Goal: Information Seeking & Learning: Learn about a topic

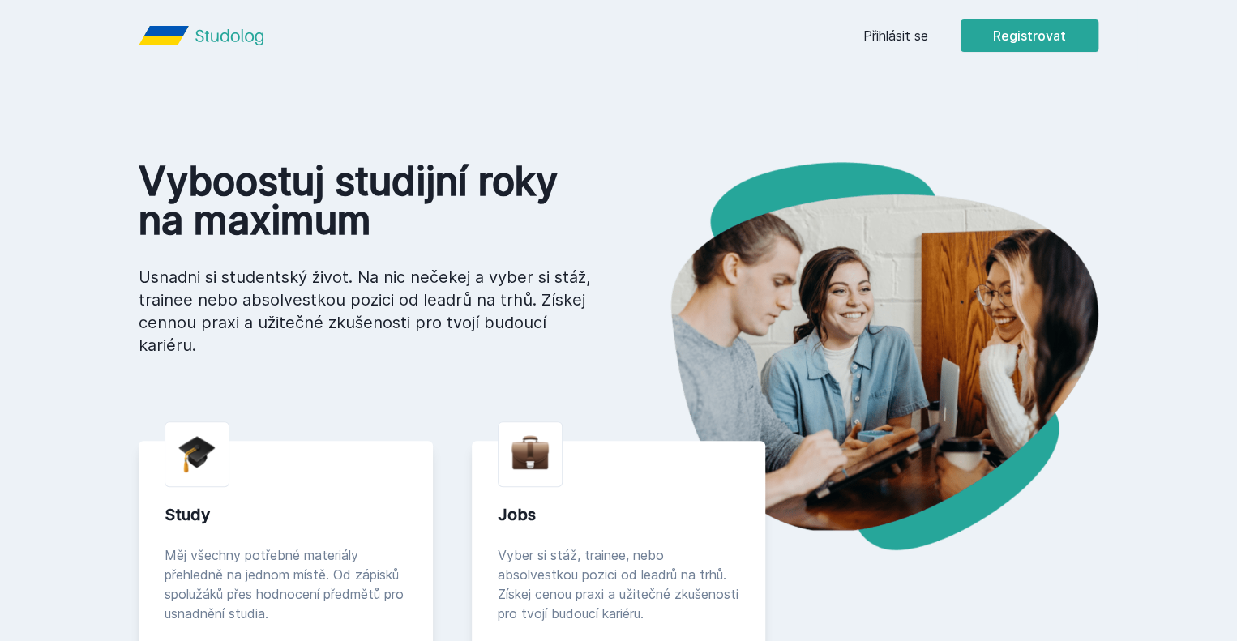
click at [928, 30] on link "Přihlásit se" at bounding box center [895, 35] width 65 height 19
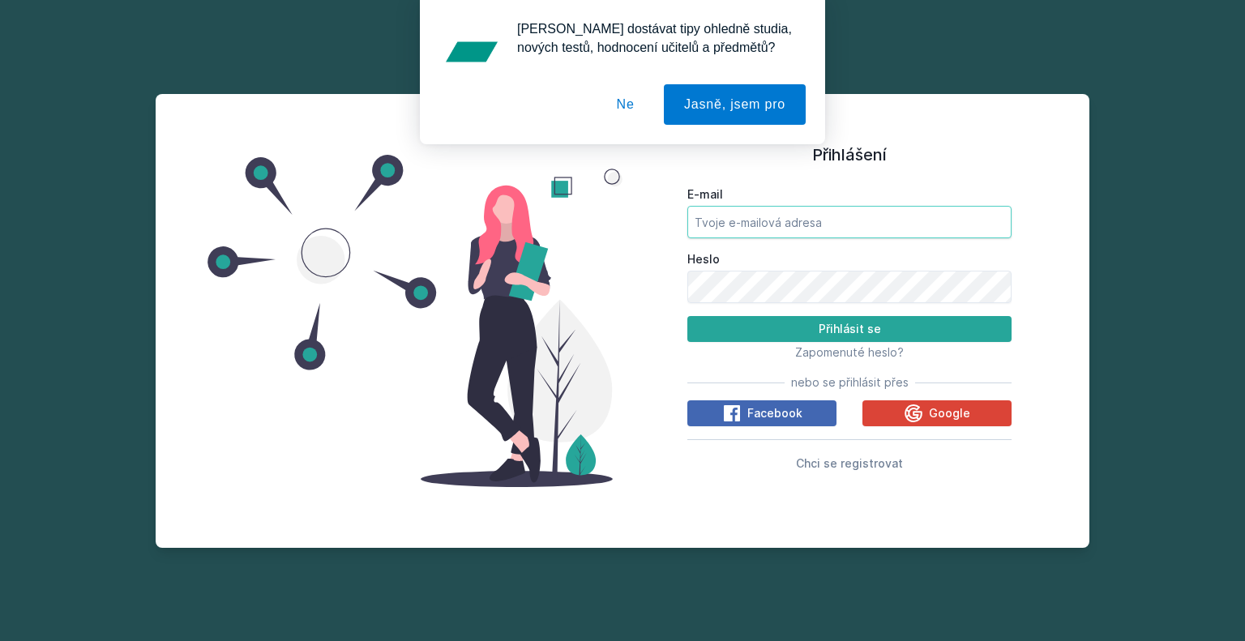
click at [772, 227] on input "E-mail" at bounding box center [849, 222] width 324 height 32
click at [940, 409] on span "Google" at bounding box center [949, 413] width 41 height 16
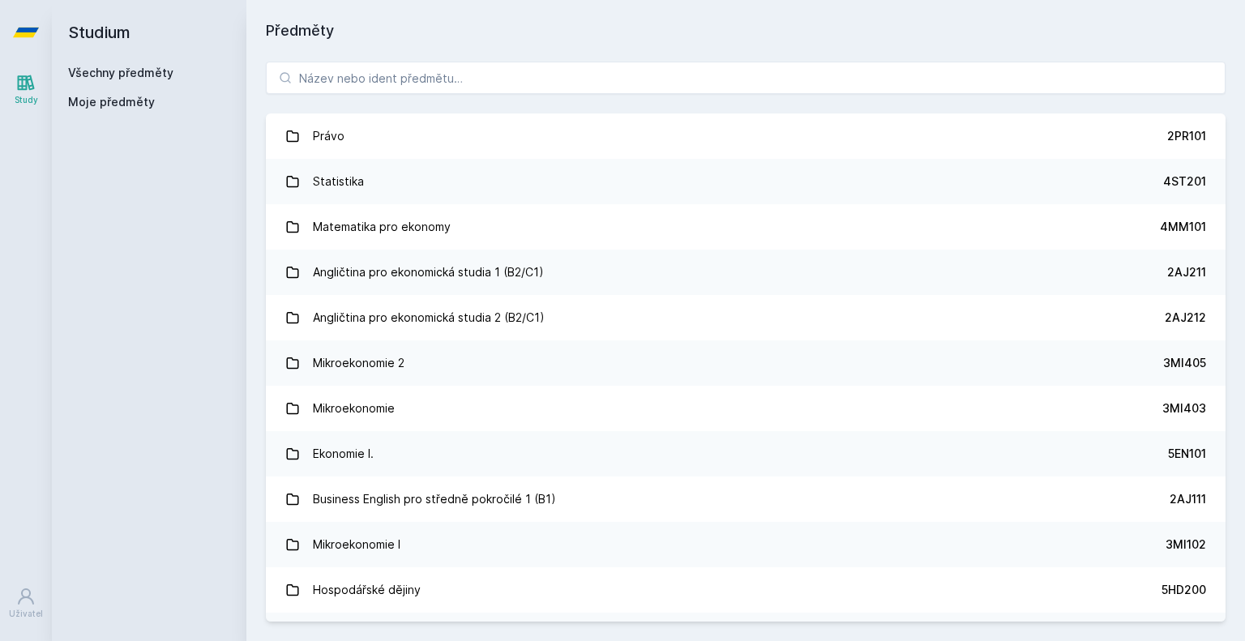
click at [627, 96] on button "Ne" at bounding box center [626, 104] width 58 height 41
click at [586, 62] on input "search" at bounding box center [746, 78] width 960 height 32
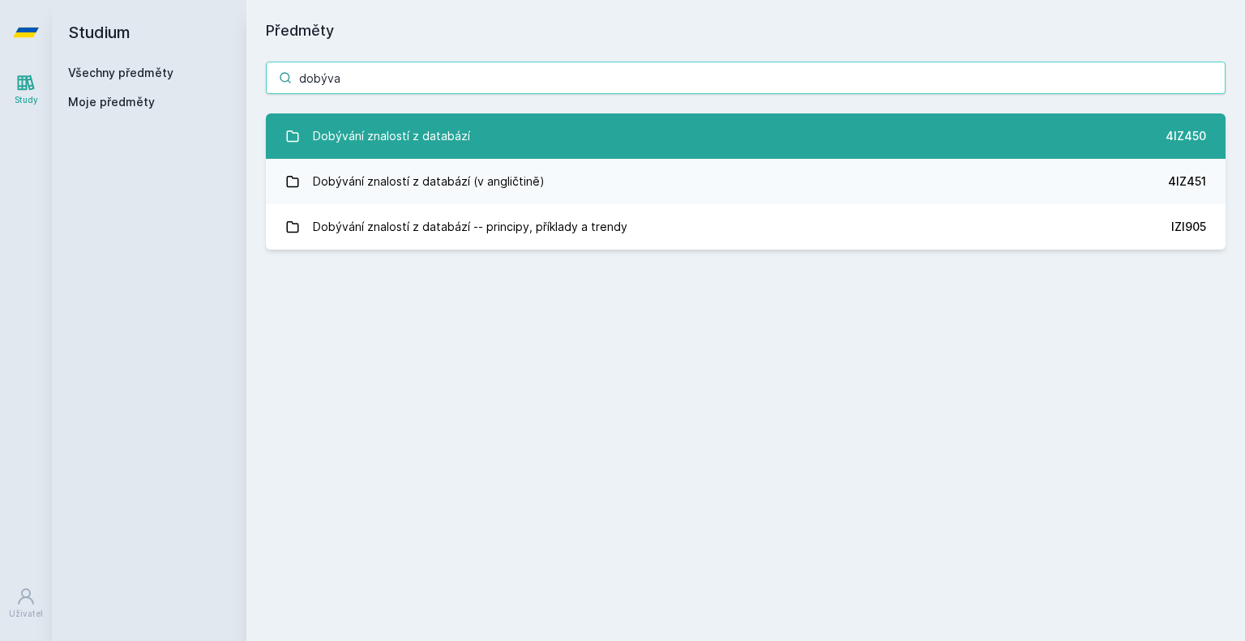
type input "dobýva"
click at [589, 121] on link "Dobývání znalostí z databází 4IZ450" at bounding box center [746, 135] width 960 height 45
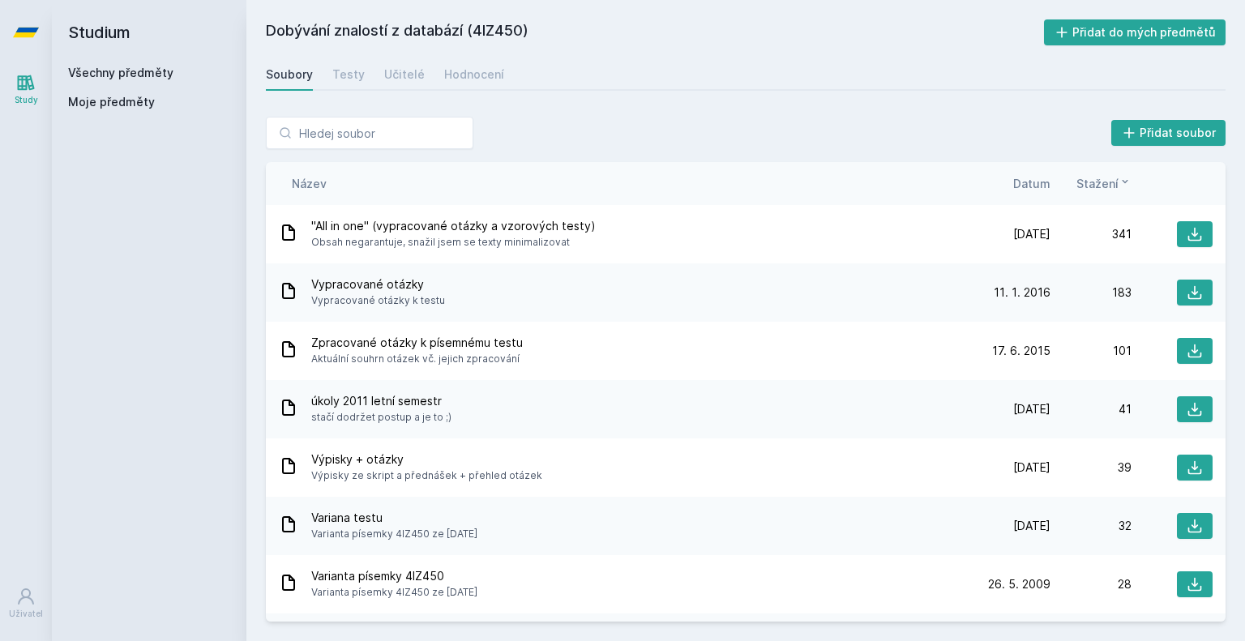
click at [1031, 198] on div "Název Datum Stažení" at bounding box center [746, 183] width 960 height 43
click at [1037, 189] on span "Datum" at bounding box center [1031, 183] width 37 height 17
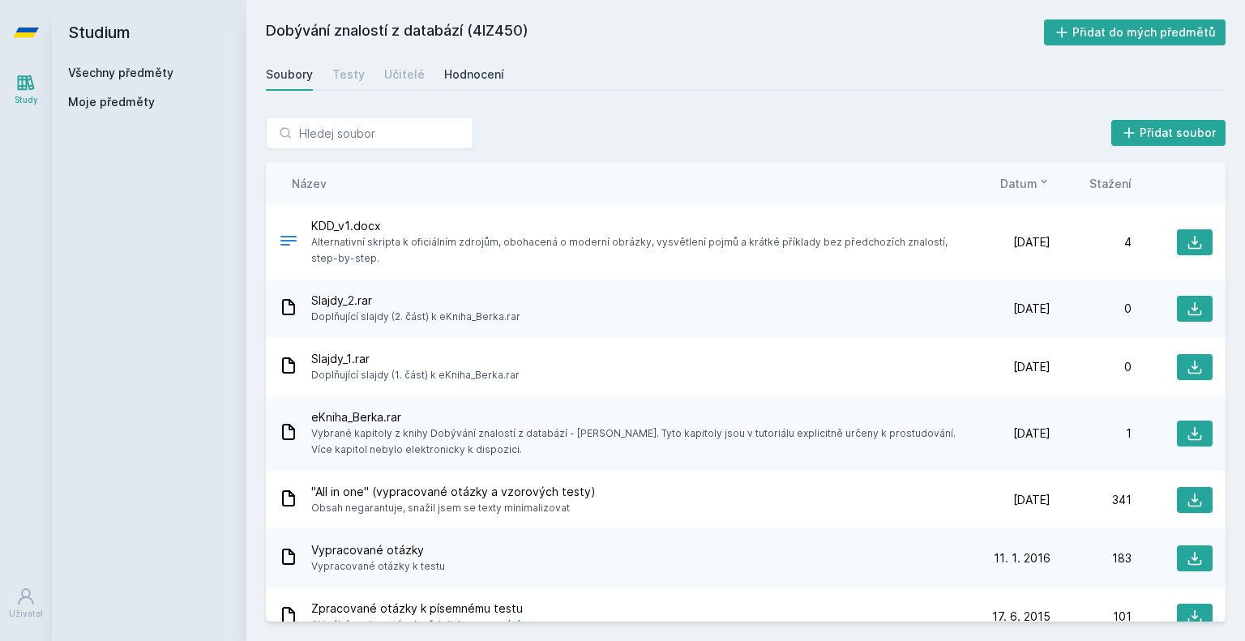
click at [489, 74] on div "Hodnocení" at bounding box center [474, 74] width 60 height 16
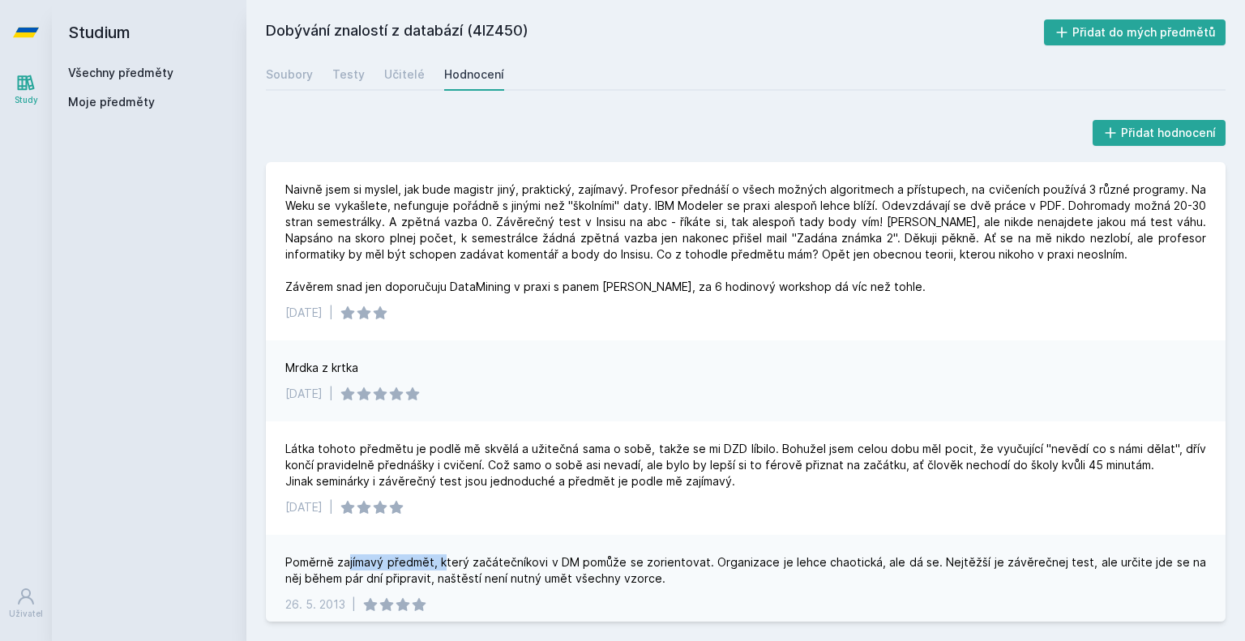
drag, startPoint x: 389, startPoint y: 567, endPoint x: 445, endPoint y: 570, distance: 56.0
click at [443, 570] on div "Poměrně zajímavý předmět, který začátečníkovi v DM pomůže se zorientovat. Organ…" at bounding box center [745, 570] width 921 height 32
click at [730, 577] on div "Poměrně zajímavý předmět, který začátečníkovi v DM pomůže se zorientovat. Organ…" at bounding box center [745, 570] width 921 height 32
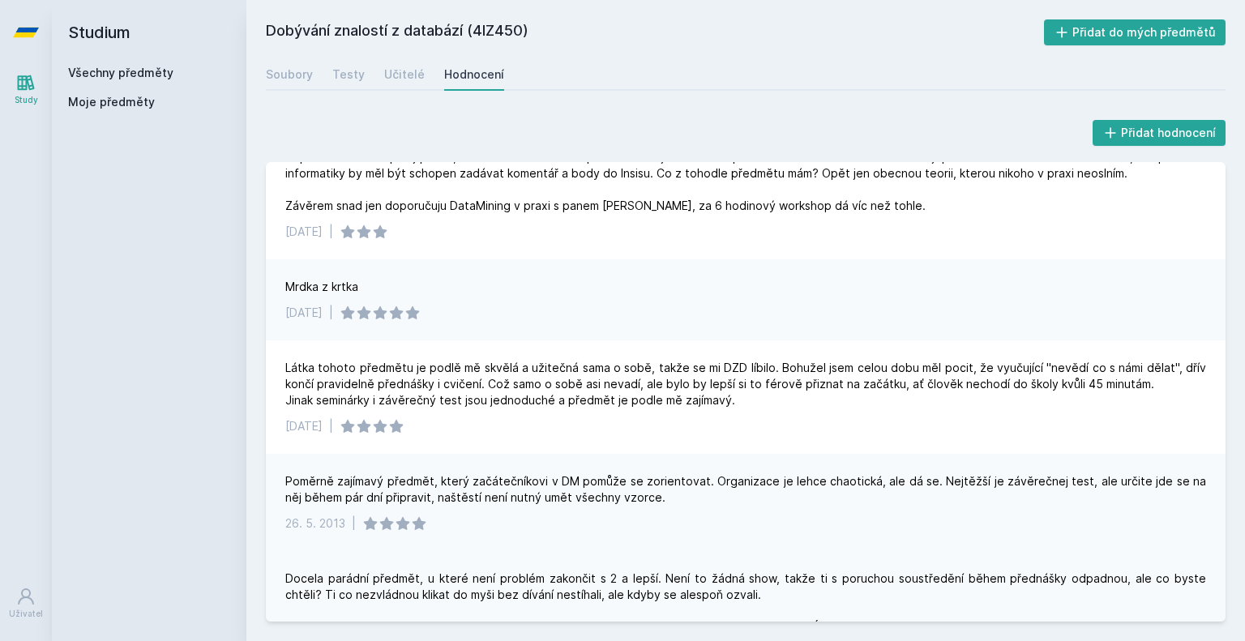
scroll to position [162, 0]
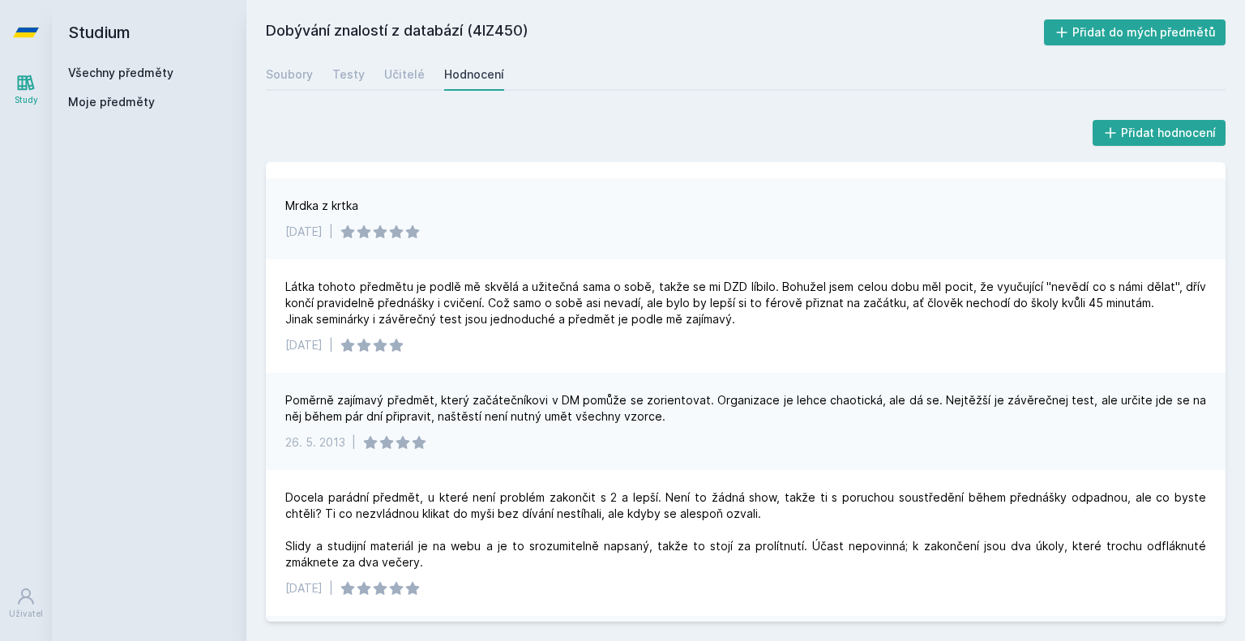
drag, startPoint x: 291, startPoint y: 220, endPoint x: 361, endPoint y: 226, distance: 70.0
click at [361, 226] on div "Mrdka z krtka 31. 10. 2020 |" at bounding box center [746, 218] width 960 height 81
click at [357, 208] on div "Mrdka z krtka" at bounding box center [321, 206] width 73 height 16
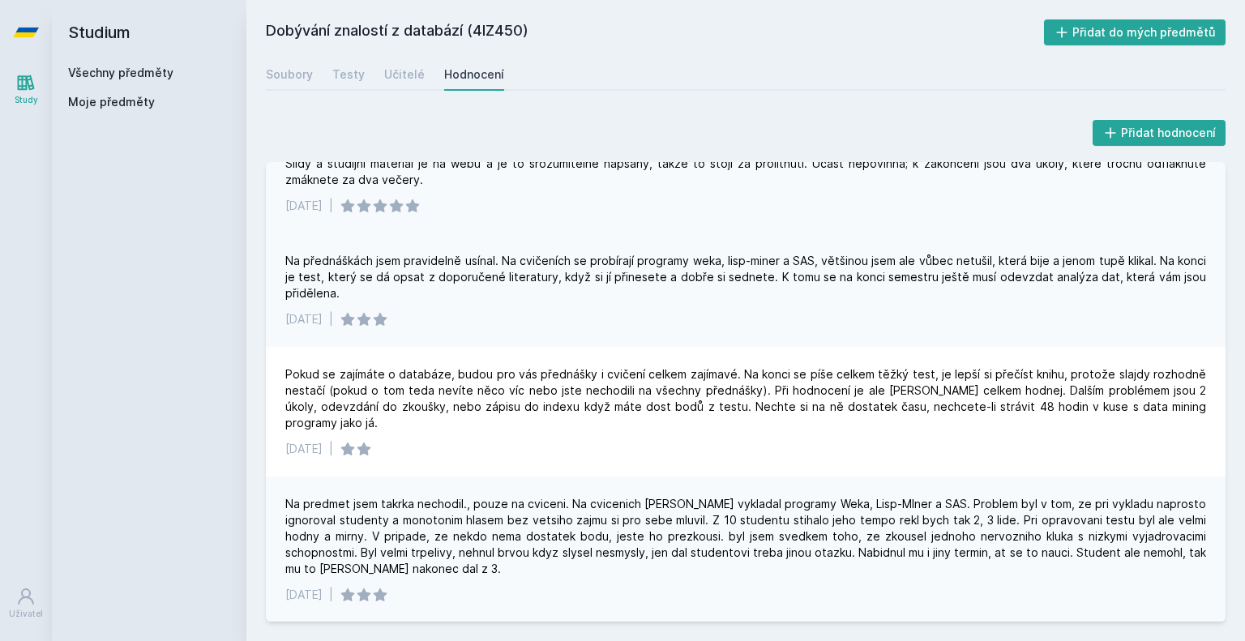
scroll to position [464, 0]
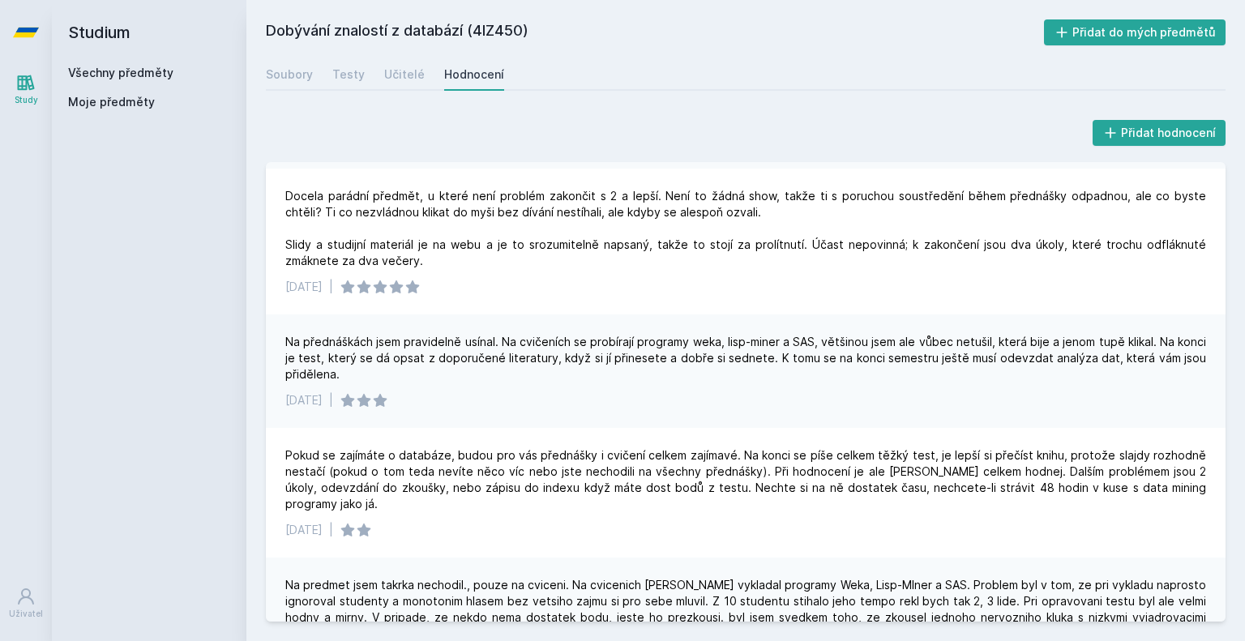
click at [163, 75] on link "Všechny předměty" at bounding box center [120, 73] width 105 height 14
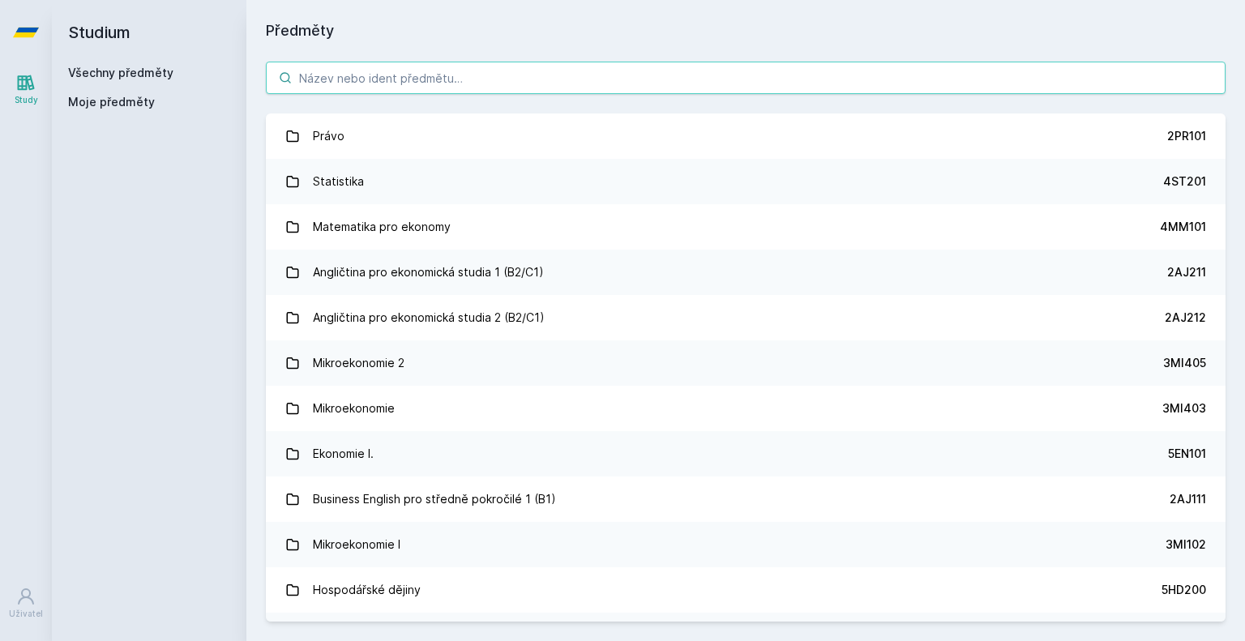
click at [434, 75] on input "search" at bounding box center [746, 78] width 960 height 32
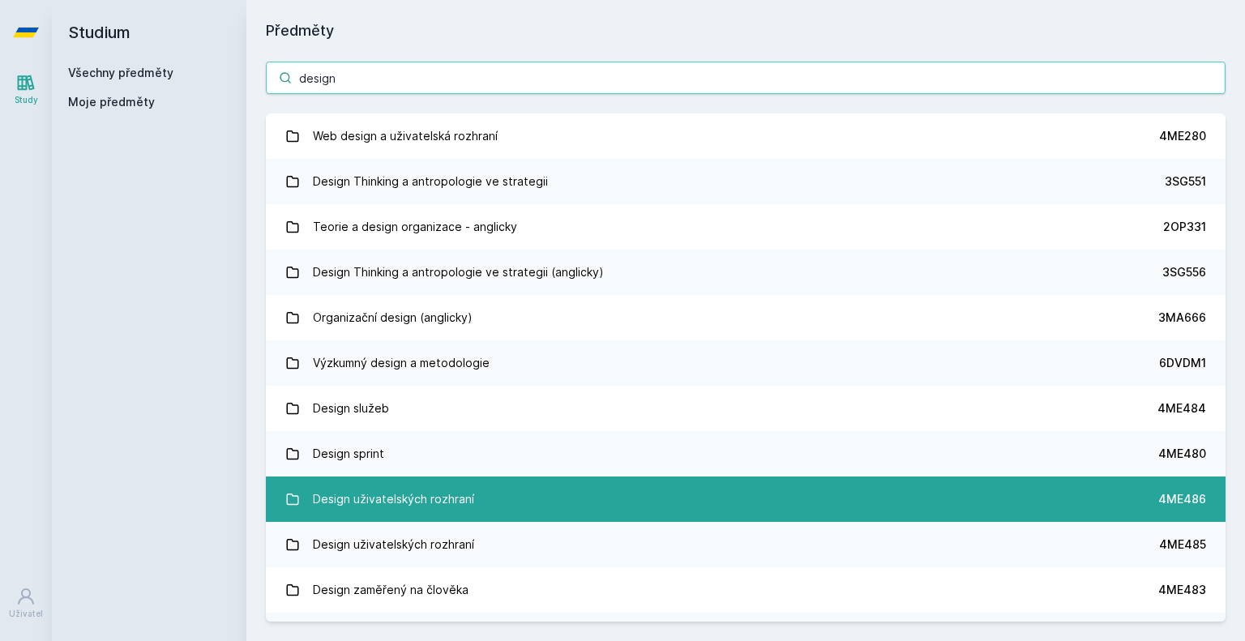
type input "design"
click at [537, 486] on link "Design uživatelských rozhraní 4ME486" at bounding box center [746, 499] width 960 height 45
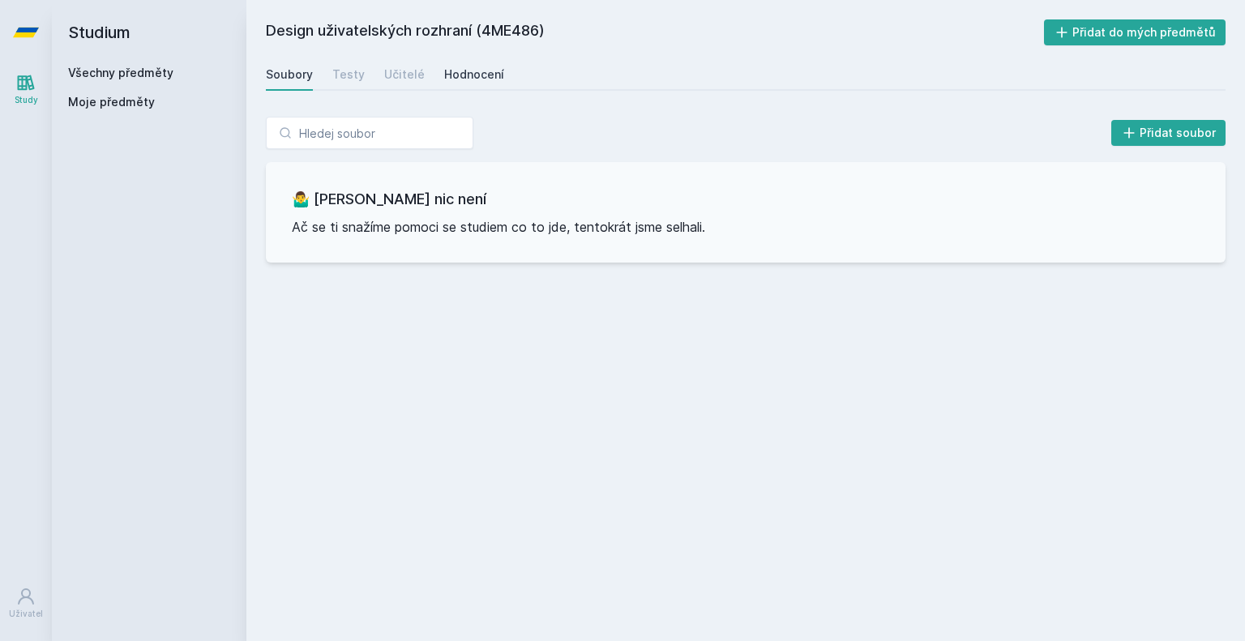
click at [460, 77] on div "Hodnocení" at bounding box center [474, 74] width 60 height 16
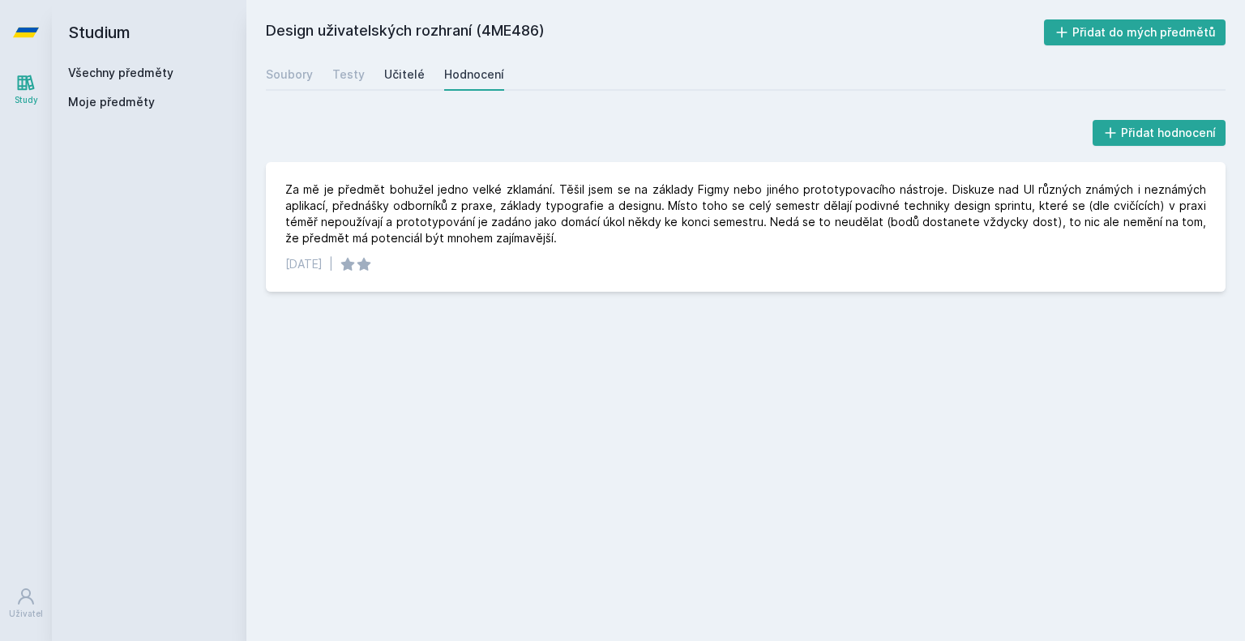
click at [409, 69] on div "Učitelé" at bounding box center [404, 74] width 41 height 16
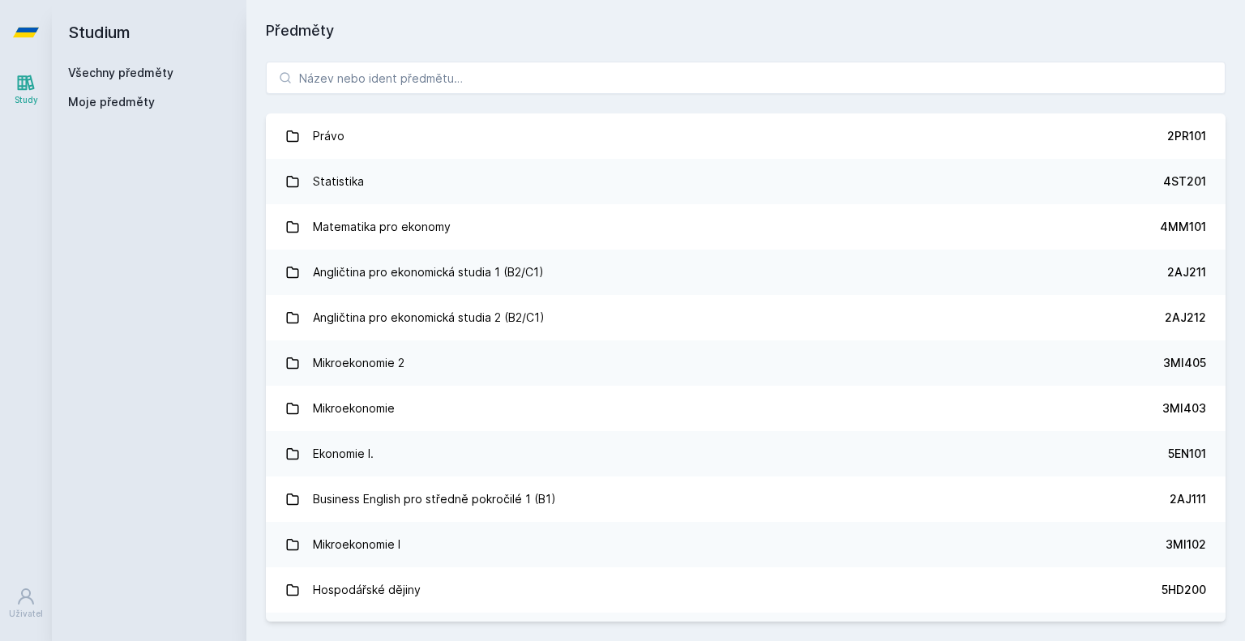
click at [429, 61] on div "Právo 2PR101 Statistika 4ST201 Matematika pro ekonomy 4MM101 Angličtina pro eko…" at bounding box center [745, 341] width 999 height 599
click at [419, 80] on input "search" at bounding box center [746, 78] width 960 height 32
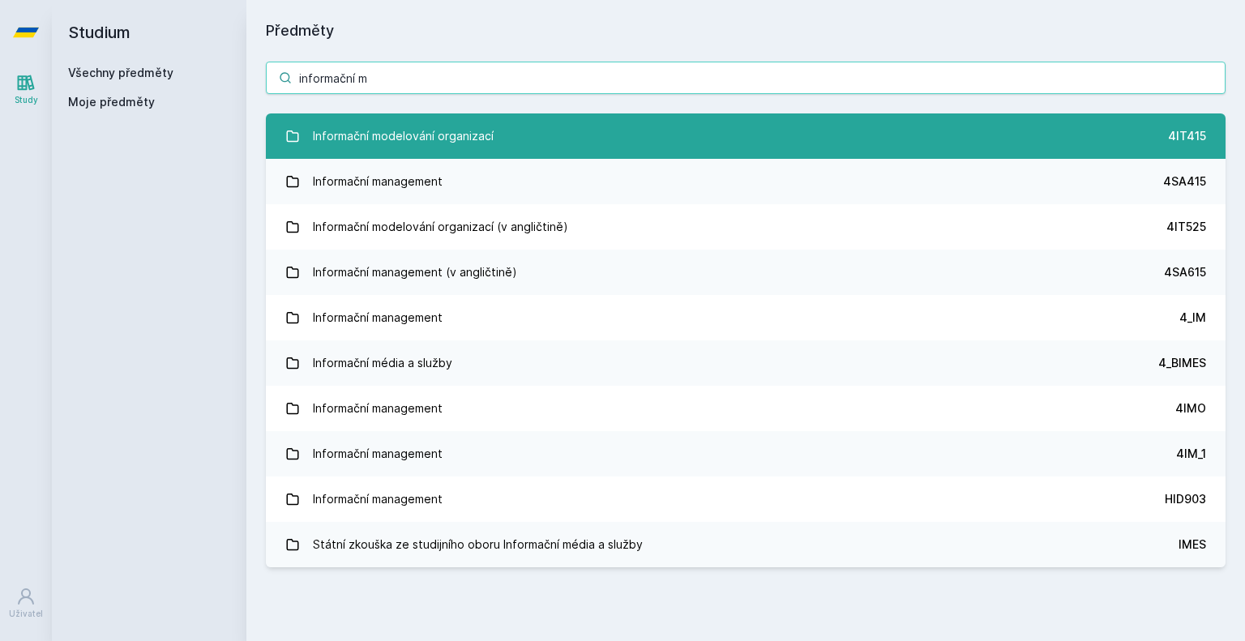
type input "informační m"
click at [503, 139] on link "Informační modelování organizací 4IT415" at bounding box center [746, 135] width 960 height 45
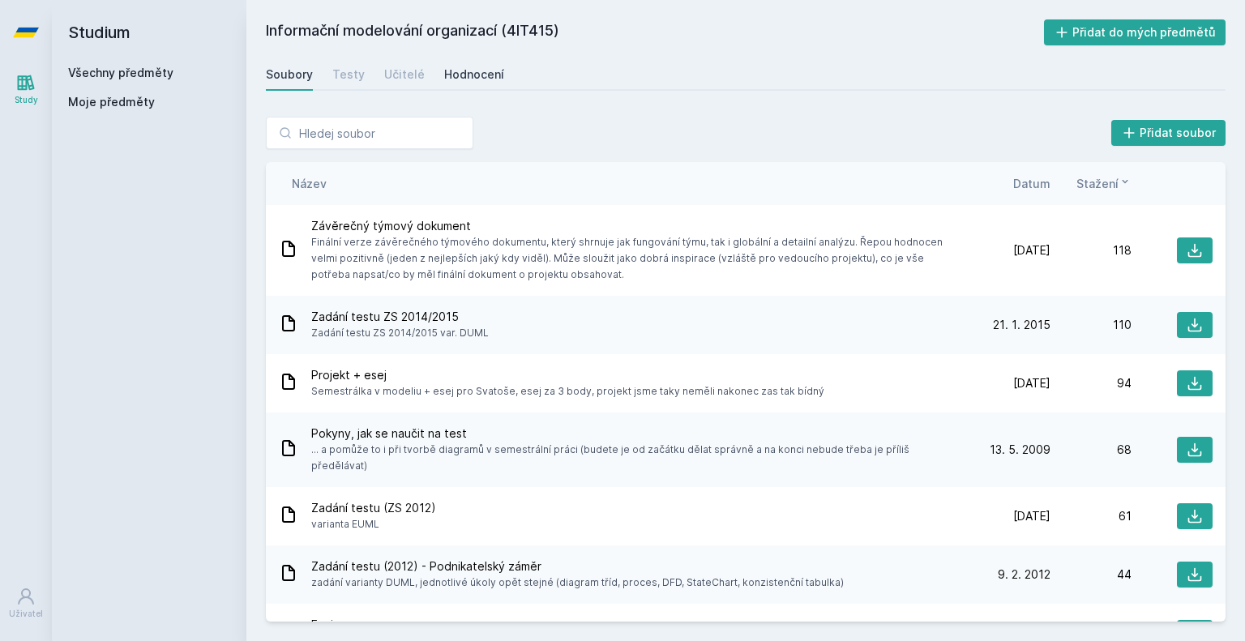
click at [447, 76] on div "Hodnocení" at bounding box center [474, 74] width 60 height 16
click at [370, 138] on input "search" at bounding box center [370, 133] width 208 height 32
click at [144, 80] on div "Všechny předměty" at bounding box center [149, 73] width 162 height 16
click at [144, 75] on link "Všechny předměty" at bounding box center [120, 73] width 105 height 14
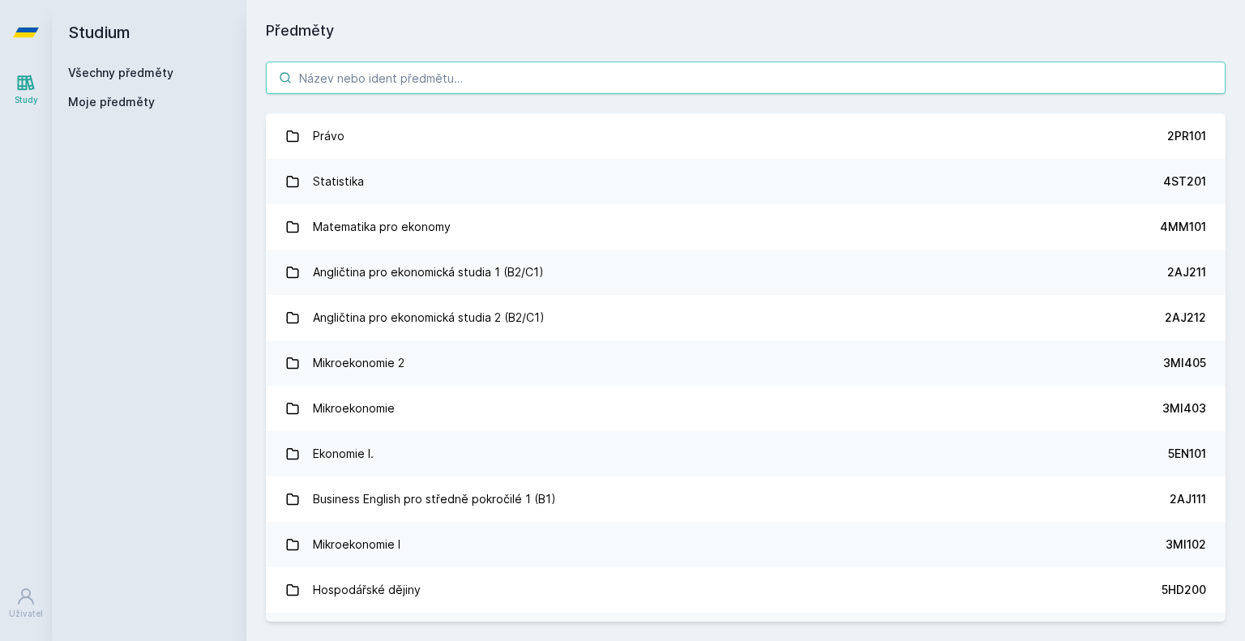
click at [431, 79] on input "search" at bounding box center [746, 78] width 960 height 32
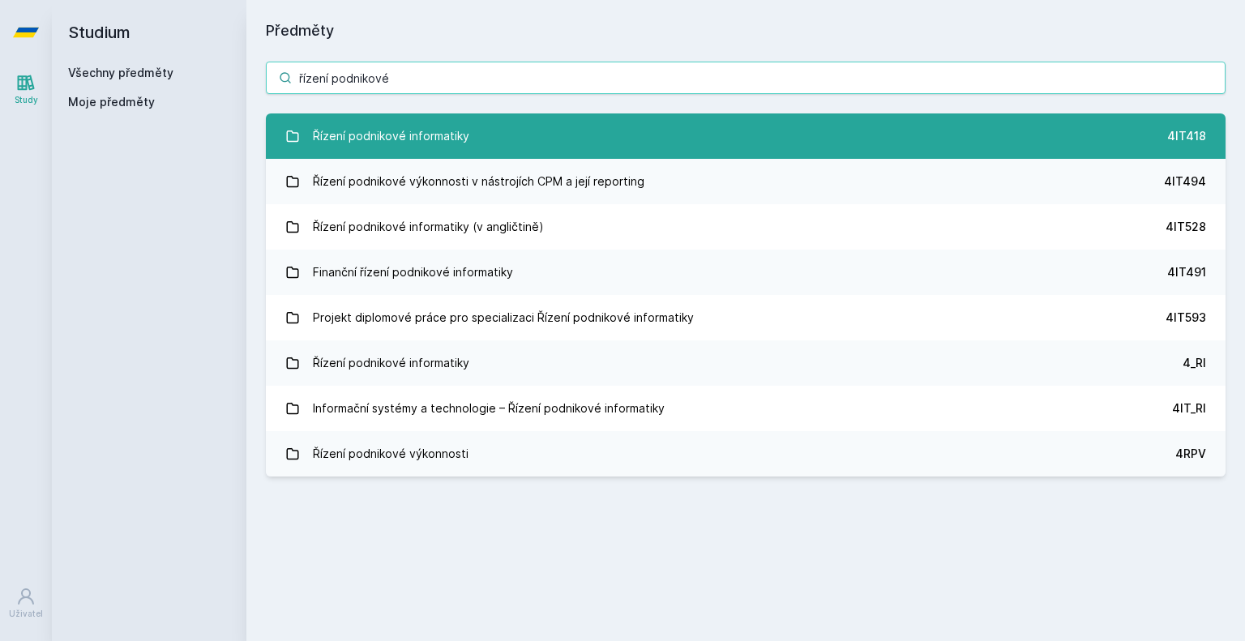
type input "řízení podnikové"
click at [470, 126] on link "Řízení podnikové informatiky 4IT418" at bounding box center [746, 135] width 960 height 45
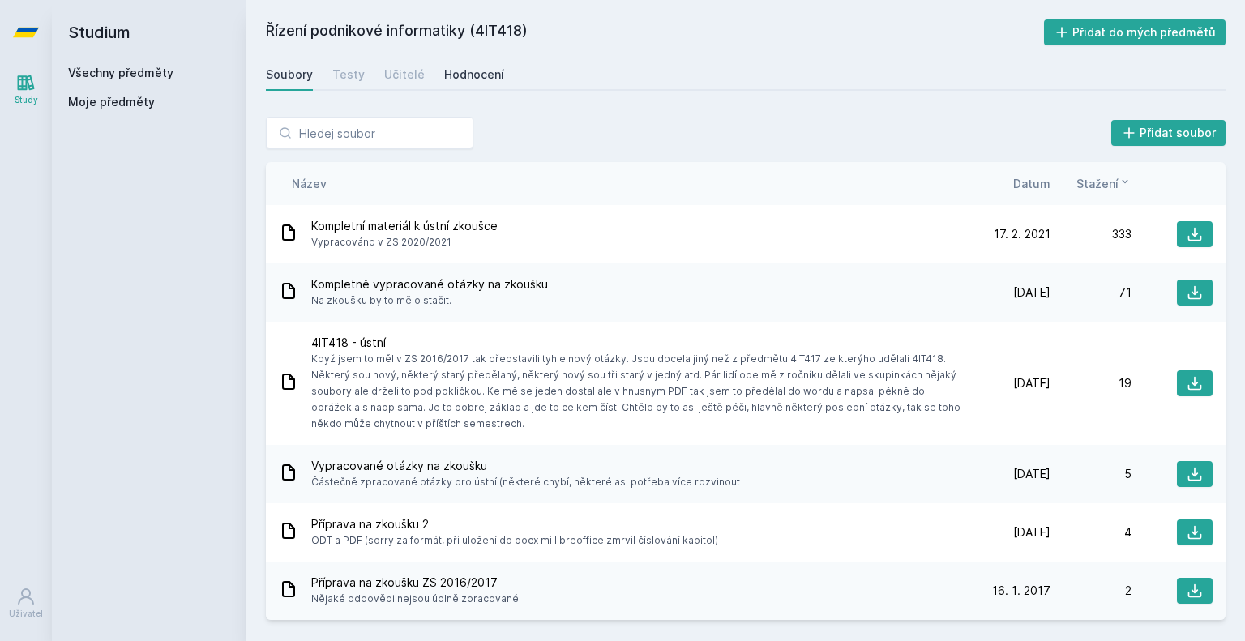
click at [449, 75] on div "Hodnocení" at bounding box center [474, 74] width 60 height 16
click at [1198, 156] on div "Přidat soubor Řazení: Název Datum Stažení Název Datum Stažení Kompletní materiá…" at bounding box center [745, 368] width 999 height 542
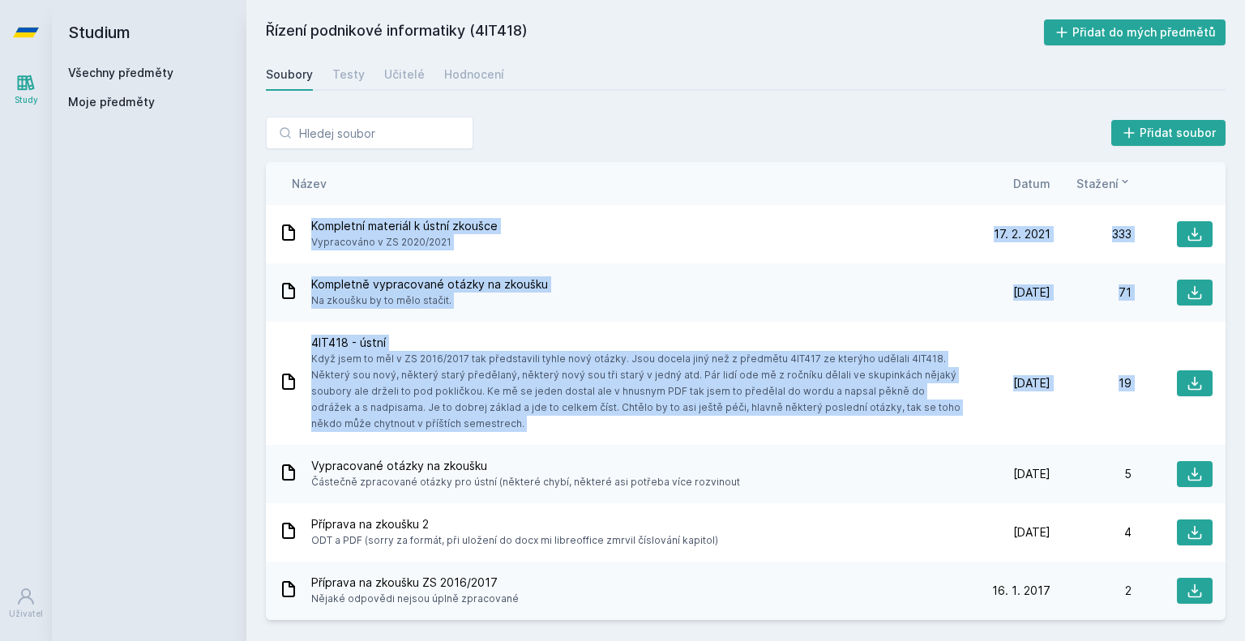
click at [104, 68] on link "Všechny předměty" at bounding box center [120, 73] width 105 height 14
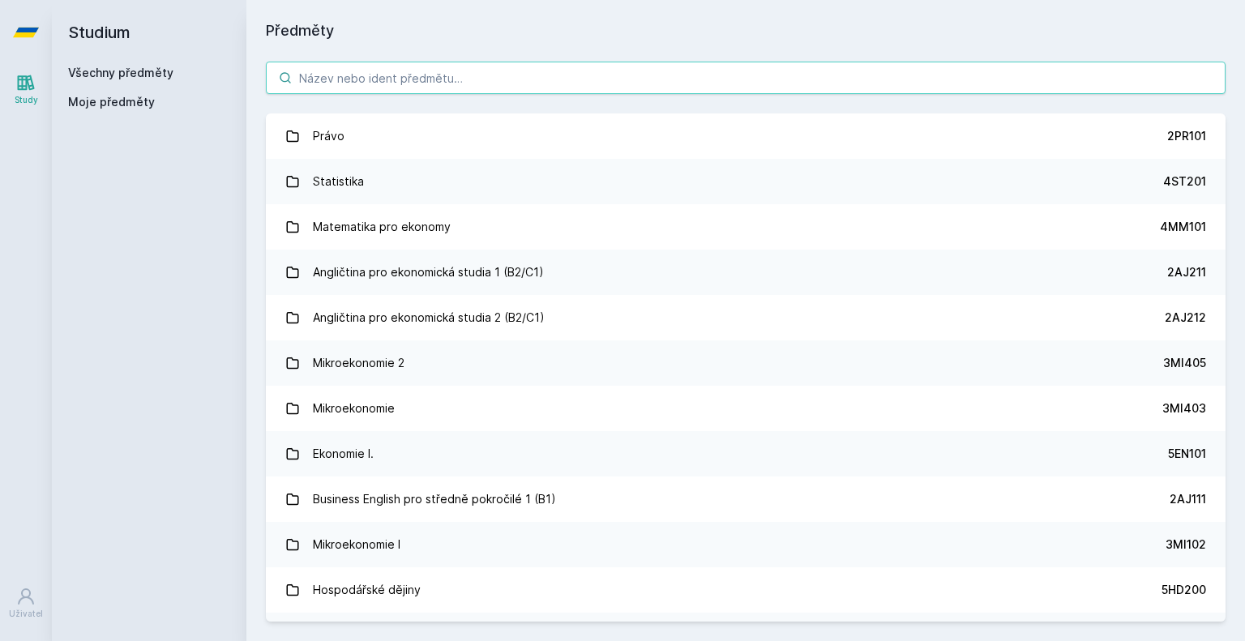
click at [360, 81] on input "search" at bounding box center [746, 78] width 960 height 32
type input "o"
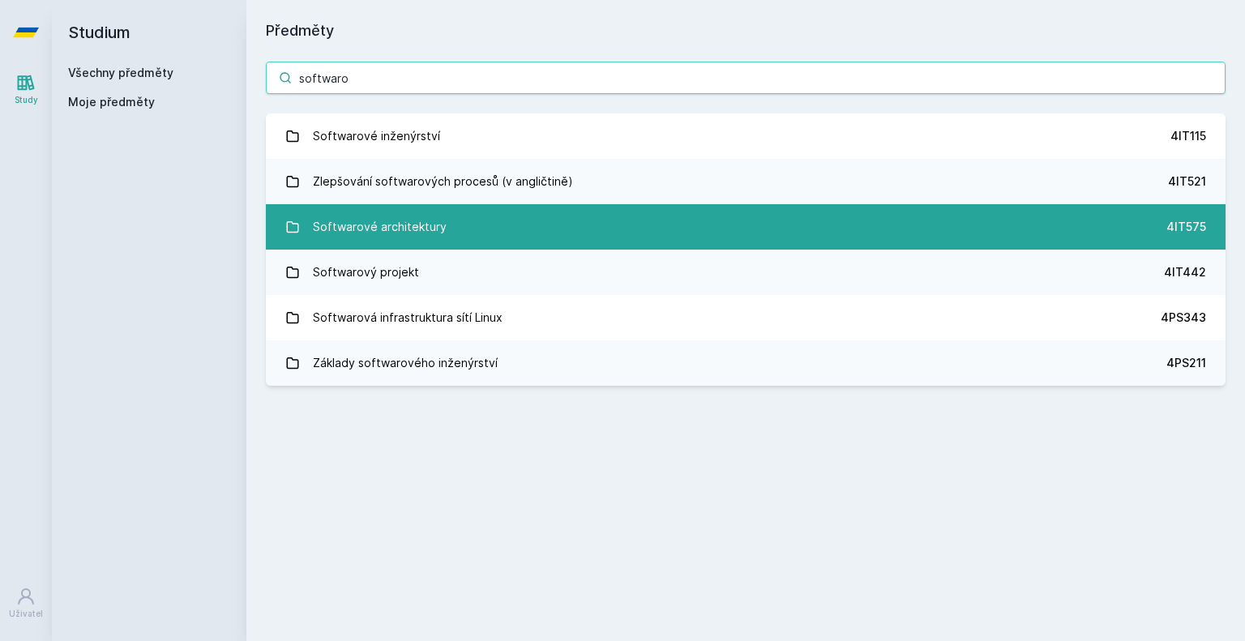
type input "softwaro"
click at [389, 244] on link "Softwarové architektury 4IT575" at bounding box center [746, 226] width 960 height 45
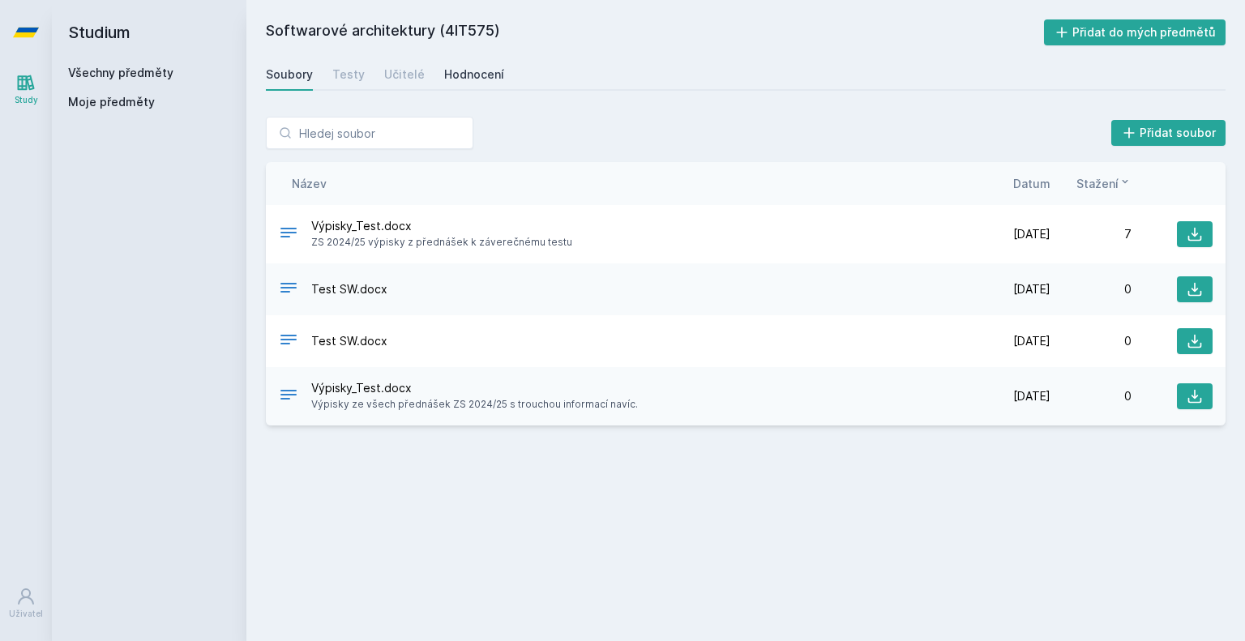
click at [459, 66] on div "Hodnocení" at bounding box center [474, 74] width 60 height 16
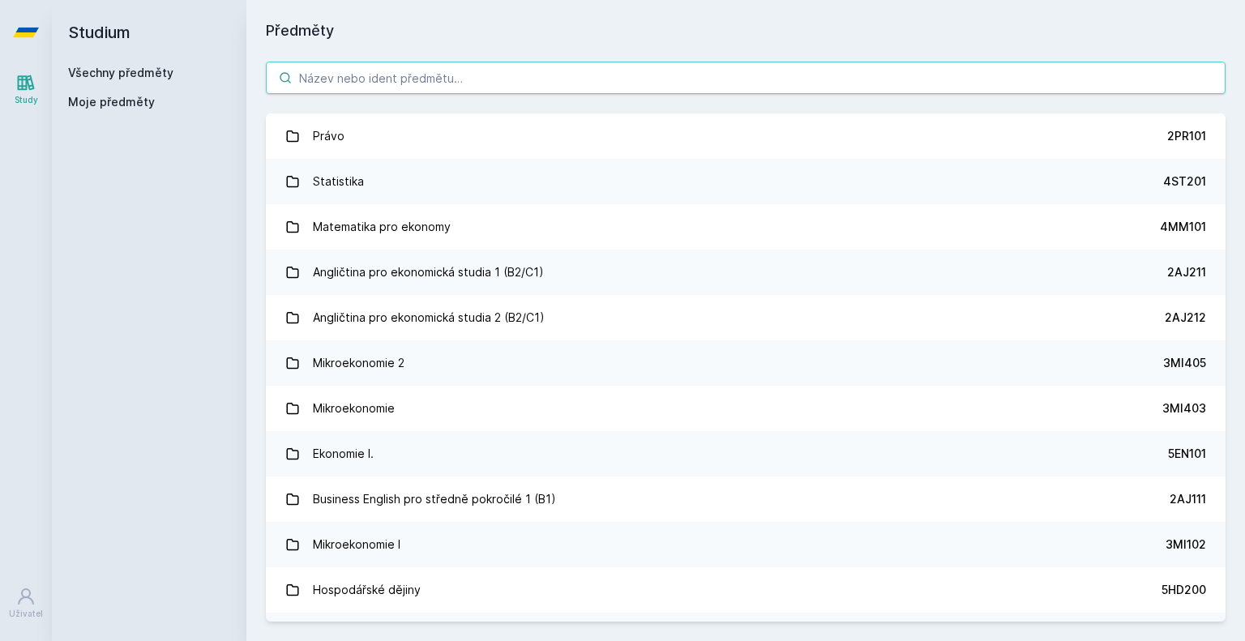
click at [361, 61] on div "Právo 2PR101 Statistika 4ST201 Matematika pro ekonomy 4MM101 Angličtina pro eko…" at bounding box center [745, 341] width 999 height 599
click at [362, 68] on input "search" at bounding box center [746, 78] width 960 height 32
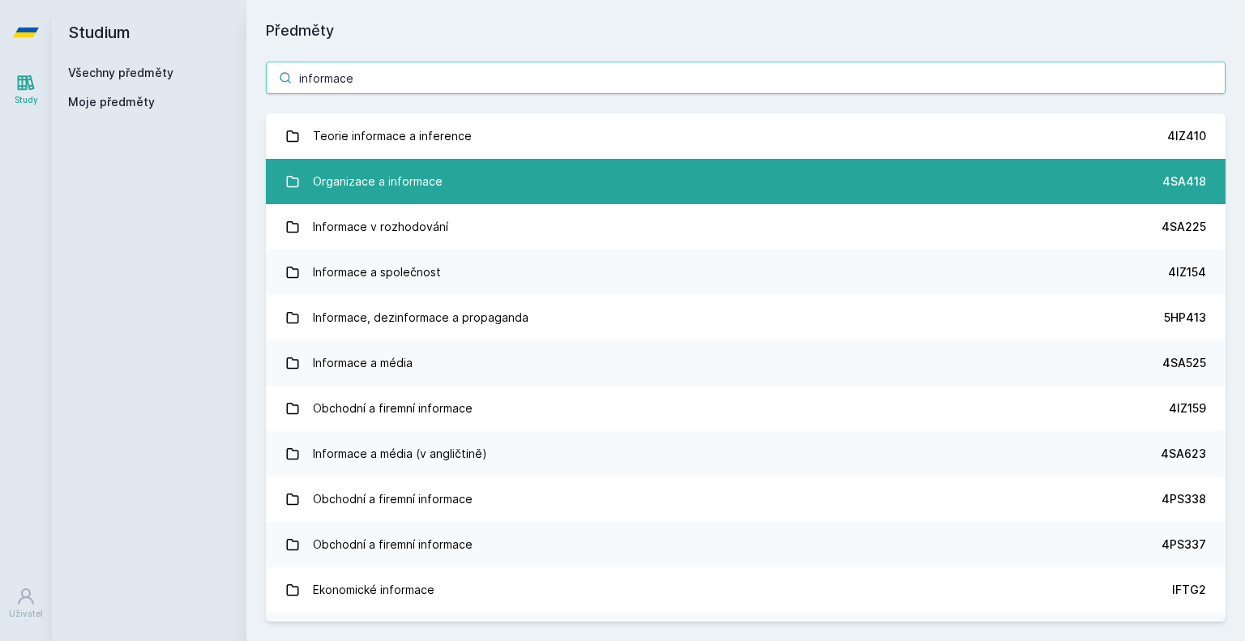
type input "informace"
click at [405, 181] on div "Organizace a informace" at bounding box center [378, 181] width 130 height 32
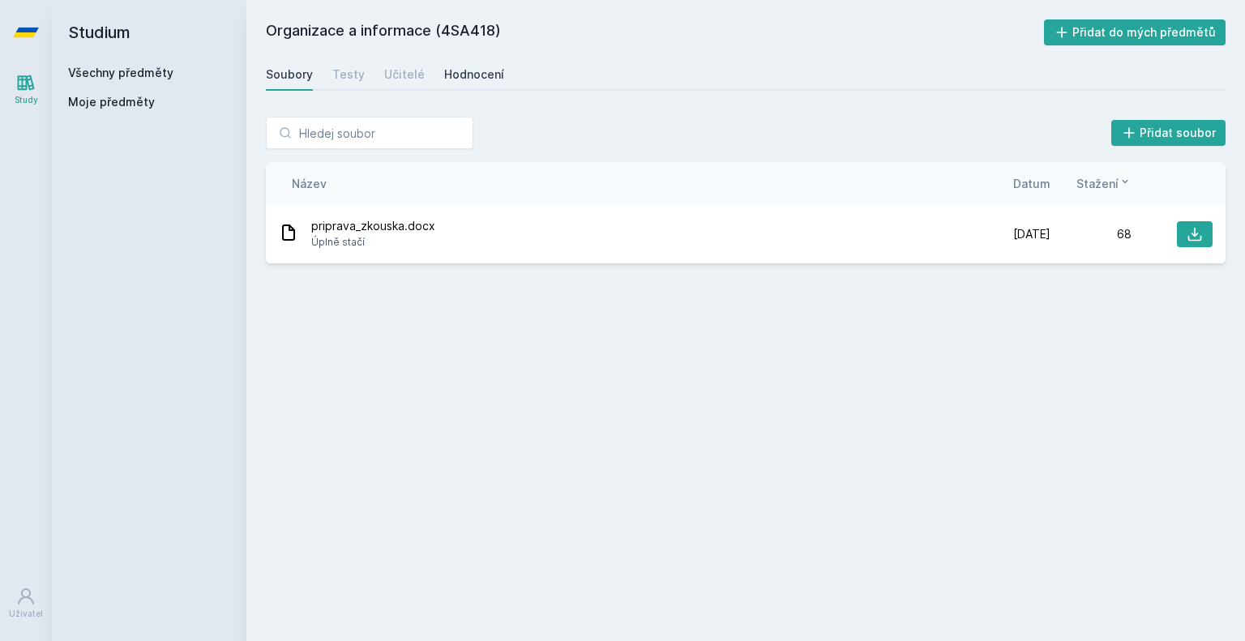
click at [452, 78] on div "Hodnocení" at bounding box center [474, 74] width 60 height 16
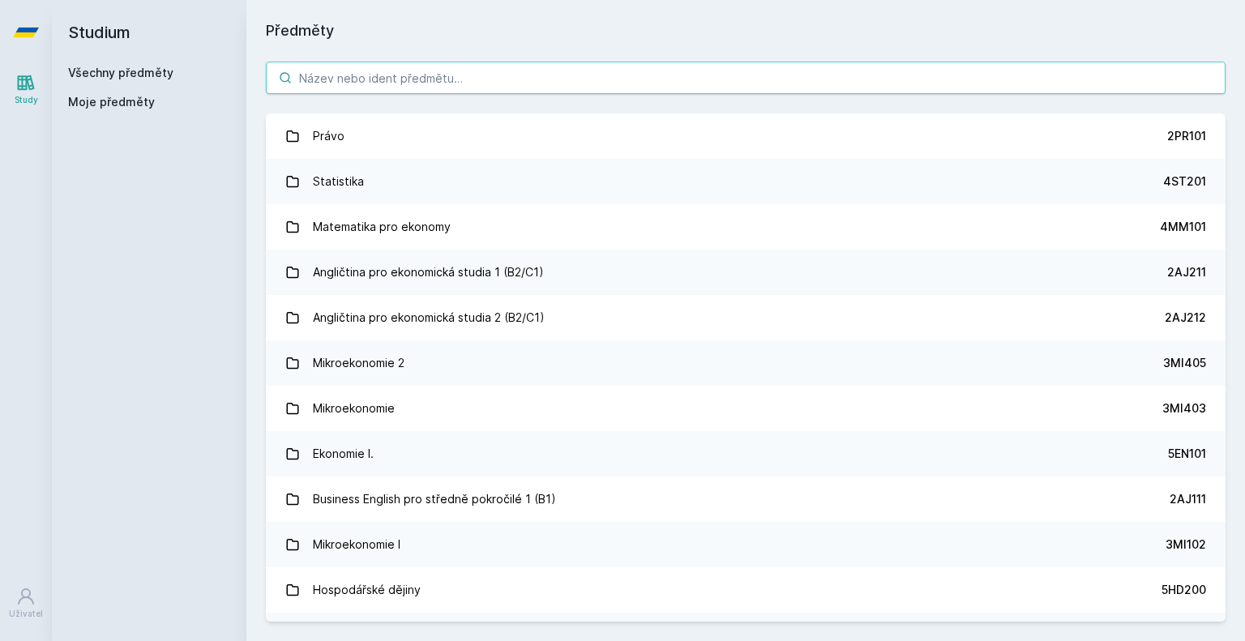
click at [356, 64] on input "search" at bounding box center [746, 78] width 960 height 32
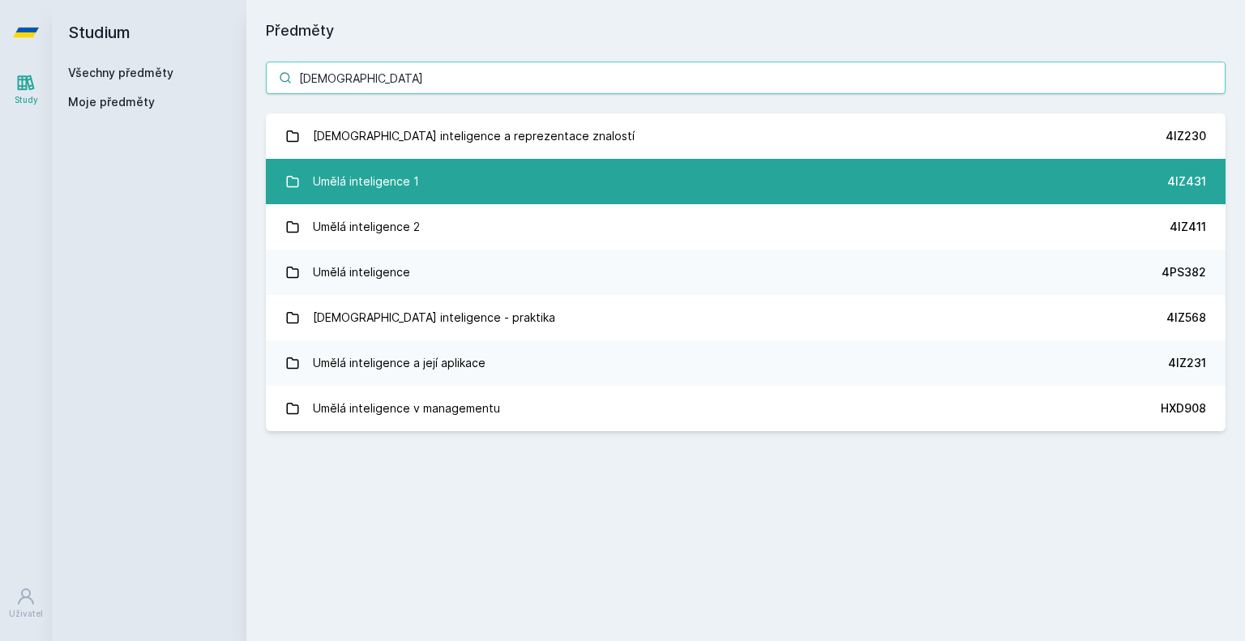
type input "umělá"
click at [519, 190] on link "Umělá inteligence 1 4IZ431" at bounding box center [746, 181] width 960 height 45
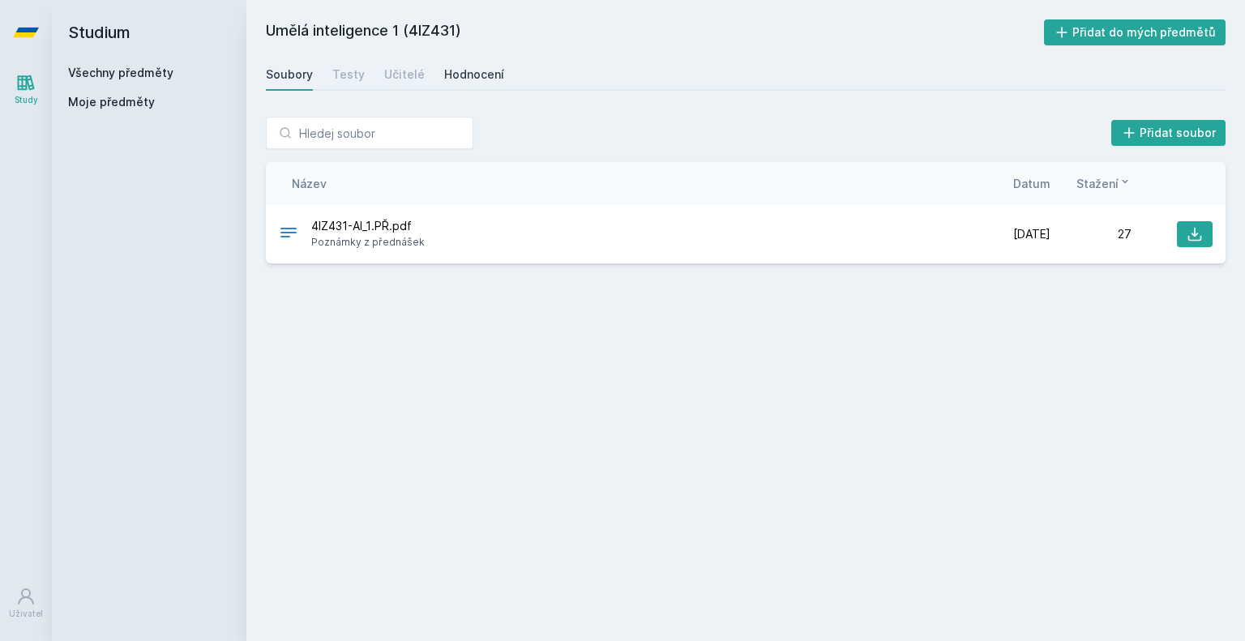
click at [467, 78] on div "Hodnocení" at bounding box center [474, 74] width 60 height 16
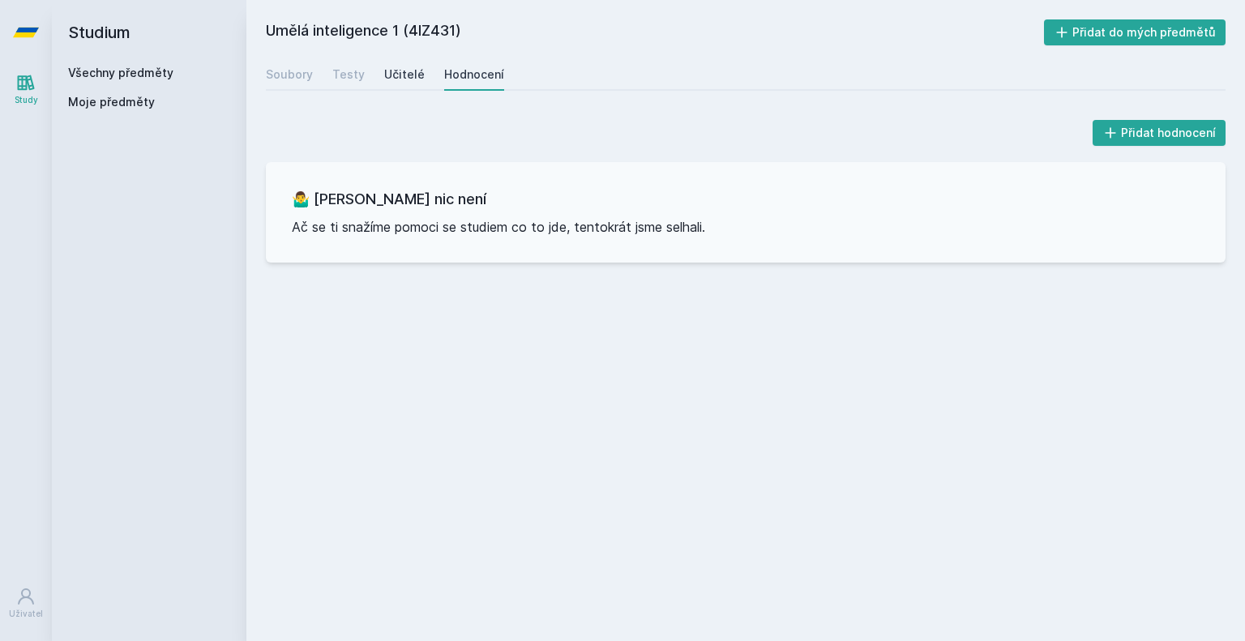
click at [399, 83] on link "Učitelé" at bounding box center [404, 74] width 41 height 32
click at [302, 75] on div "Soubory" at bounding box center [289, 74] width 47 height 16
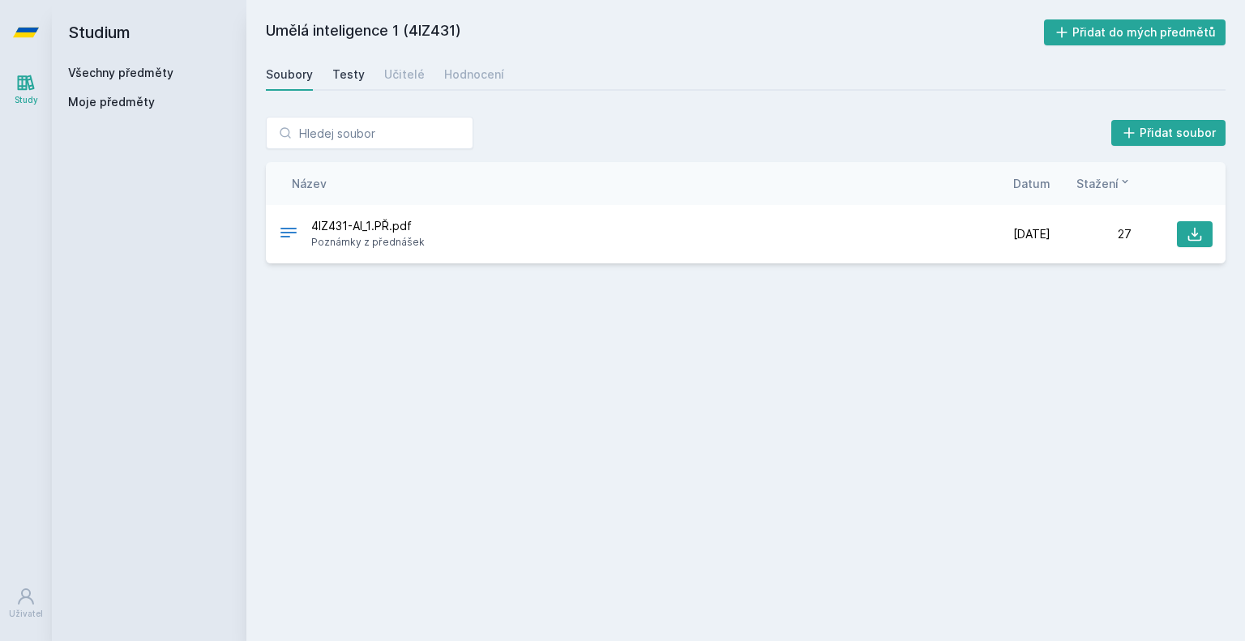
click at [332, 73] on div "Testy" at bounding box center [348, 74] width 32 height 16
